Goal: Information Seeking & Learning: Learn about a topic

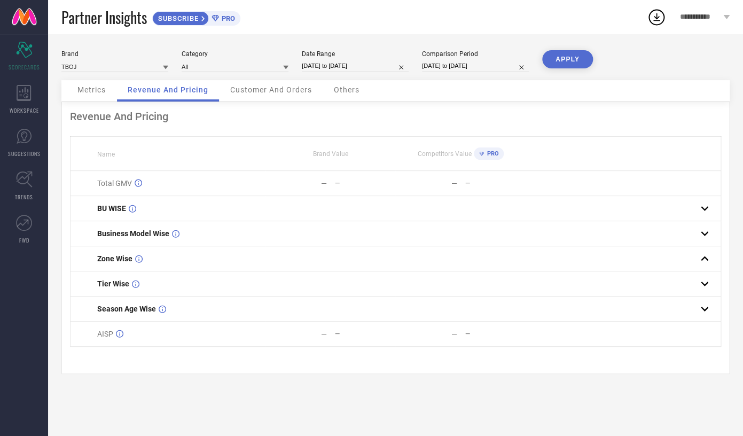
click at [74, 86] on div "Metrics" at bounding box center [92, 90] width 50 height 21
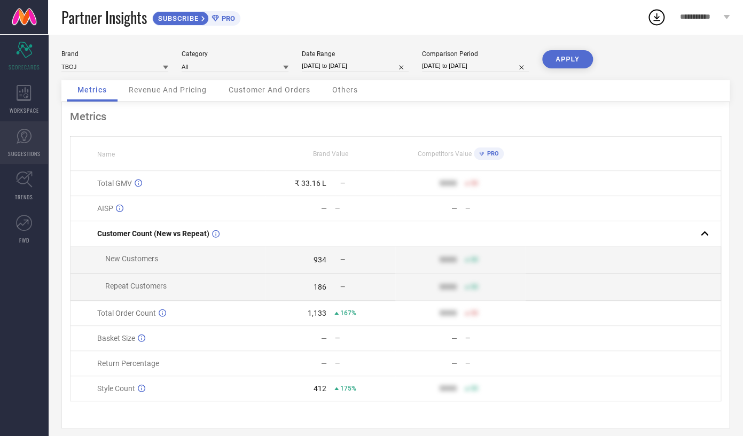
click at [21, 144] on link "SUGGESTIONS" at bounding box center [24, 142] width 48 height 43
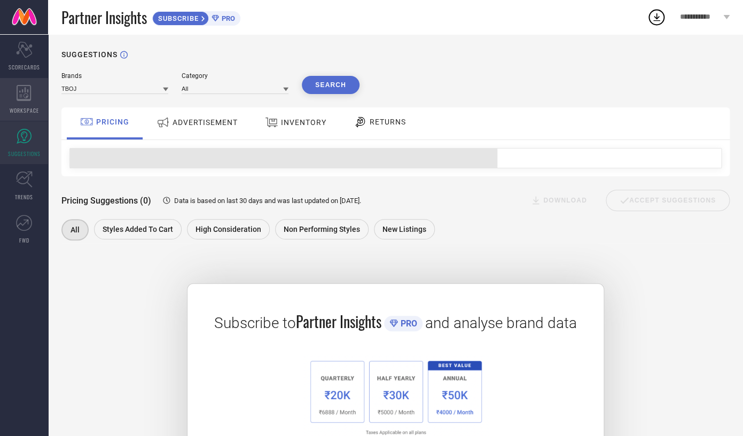
click at [23, 102] on div "WORKSPACE" at bounding box center [24, 99] width 48 height 43
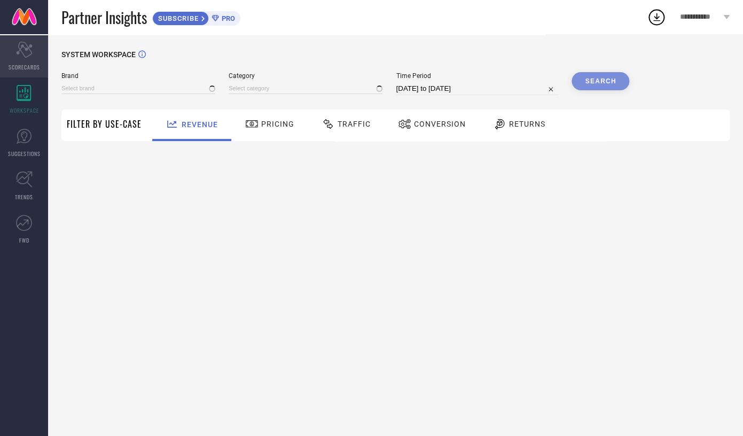
type input "TBOJ"
type input "All"
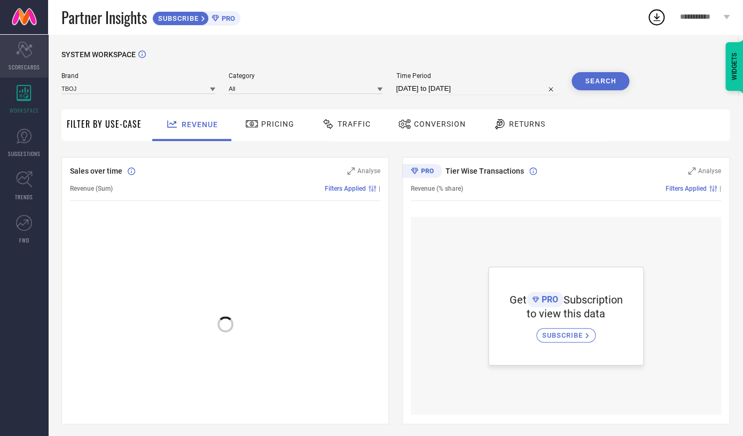
click at [11, 62] on div "Scorecard SCORECARDS" at bounding box center [24, 56] width 48 height 43
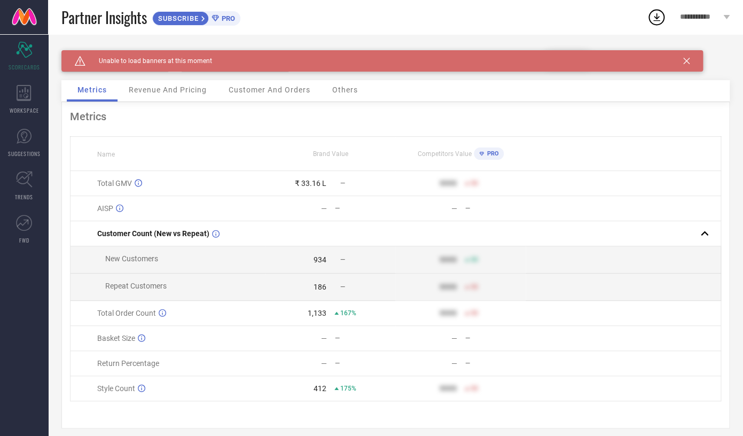
click at [146, 98] on div "Revenue And Pricing" at bounding box center [167, 90] width 99 height 21
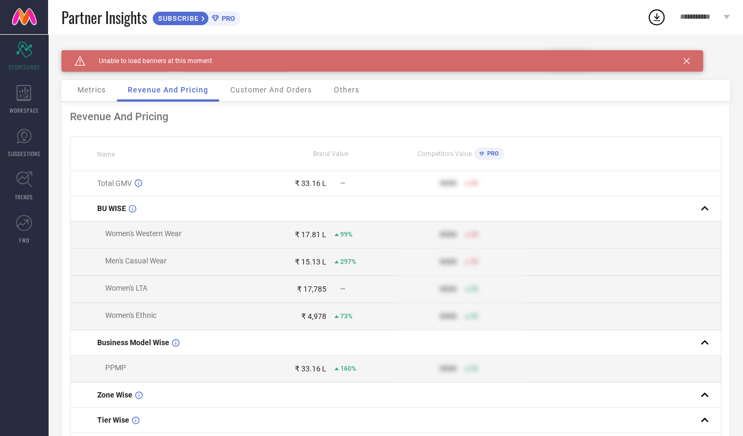
click at [687, 57] on div "Caution Created with Sketch. Unable to load banners at this moment" at bounding box center [381, 60] width 641 height 21
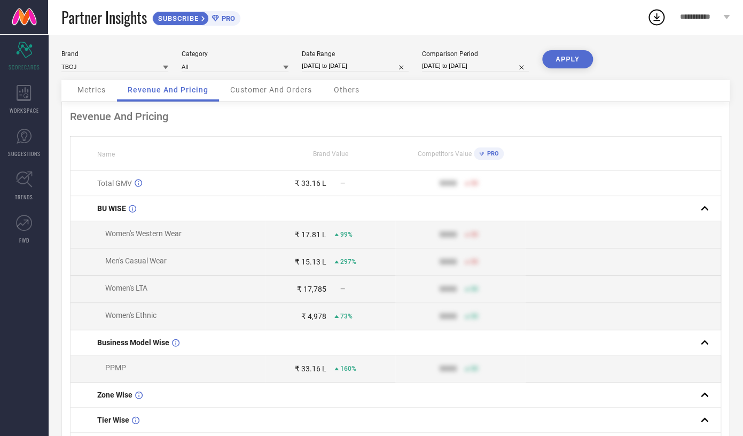
click at [315, 66] on input "[DATE] to [DATE]" at bounding box center [355, 65] width 107 height 11
select select "8"
select select "2025"
select select "9"
select select "2025"
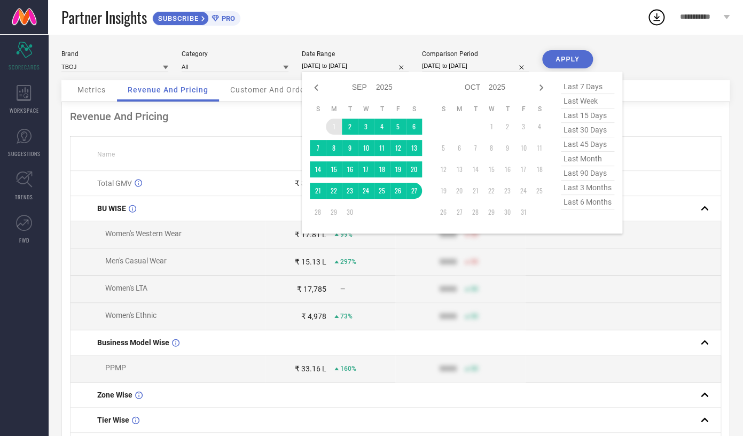
click at [331, 130] on td "1" at bounding box center [334, 127] width 16 height 16
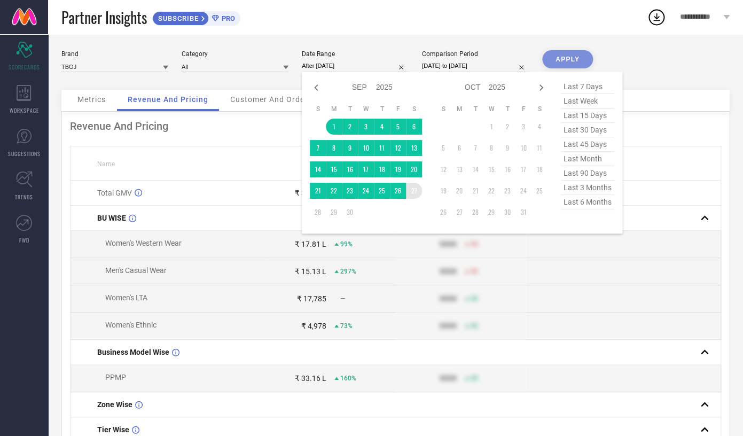
type input "[DATE] to [DATE]"
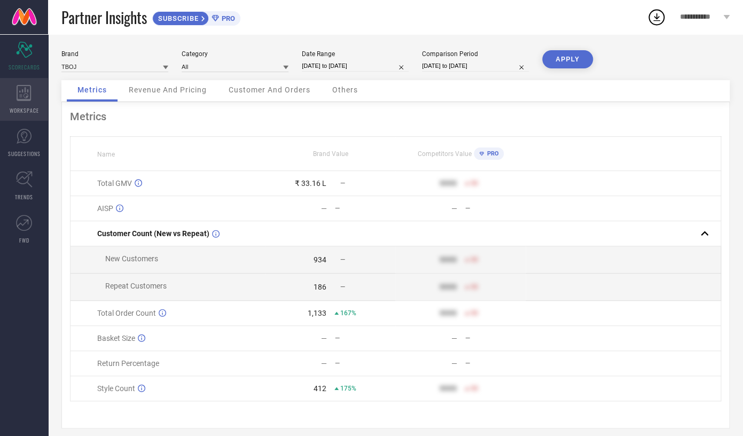
click at [18, 115] on div "WORKSPACE" at bounding box center [24, 99] width 48 height 43
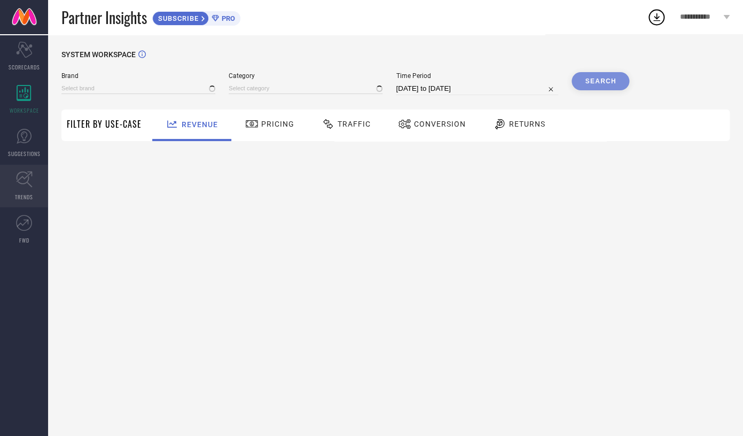
type input "TBOJ"
type input "All"
click at [44, 169] on link "TRENDS" at bounding box center [24, 185] width 48 height 43
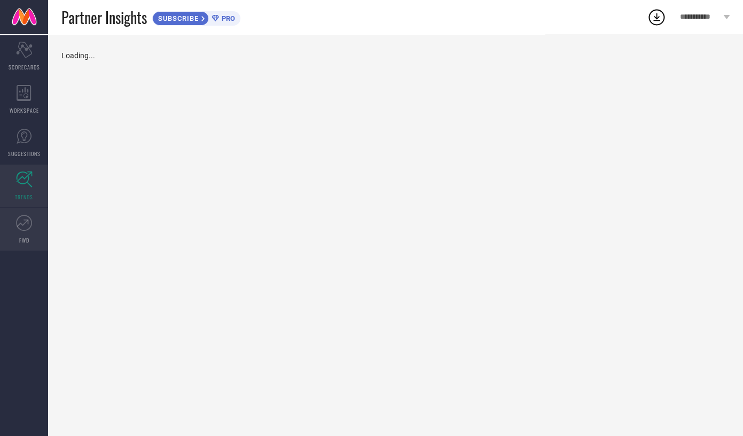
click at [20, 244] on span "FWD" at bounding box center [24, 240] width 10 height 8
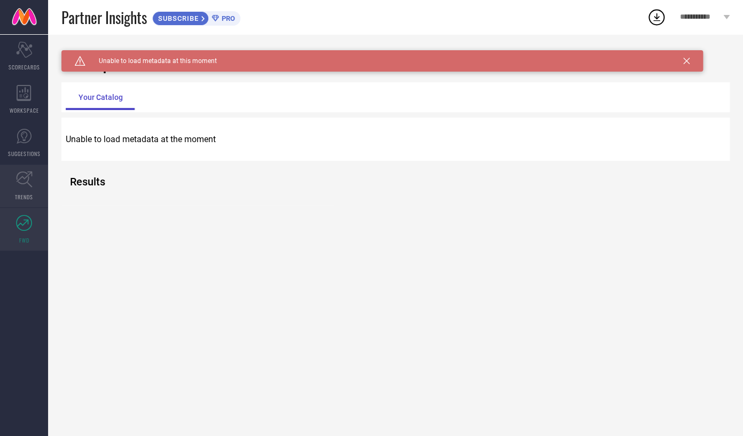
click at [27, 177] on icon at bounding box center [24, 179] width 17 height 17
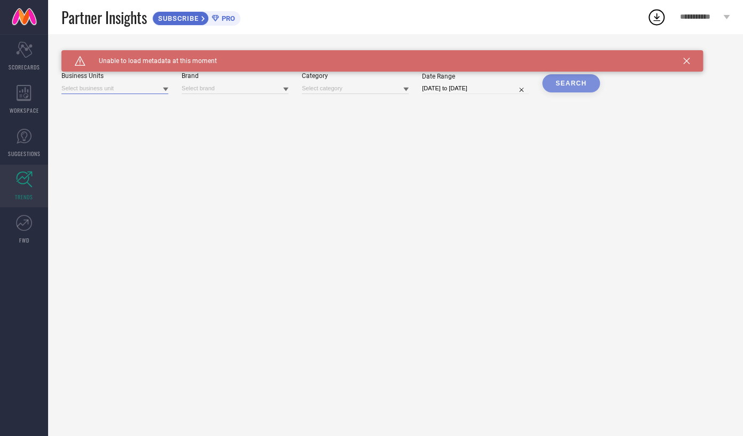
click at [124, 84] on input at bounding box center [114, 88] width 107 height 11
click at [114, 112] on span "No results found" at bounding box center [114, 103] width 107 height 18
click at [6, 156] on link "SUGGESTIONS" at bounding box center [24, 142] width 48 height 43
